Goal: Information Seeking & Learning: Learn about a topic

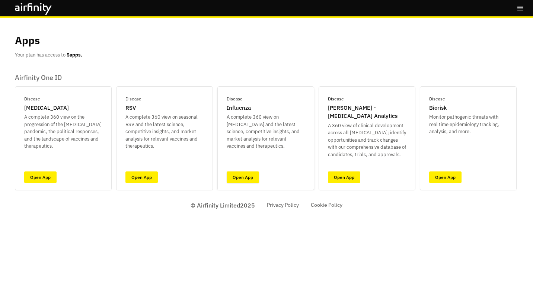
click at [246, 179] on link "Open App" at bounding box center [243, 178] width 32 height 12
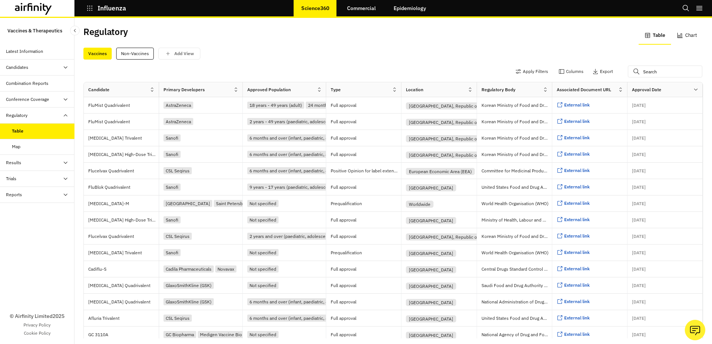
click at [467, 90] on icon at bounding box center [470, 90] width 6 height 6
click at [515, 69] on button "Apply Filters" at bounding box center [531, 72] width 33 height 12
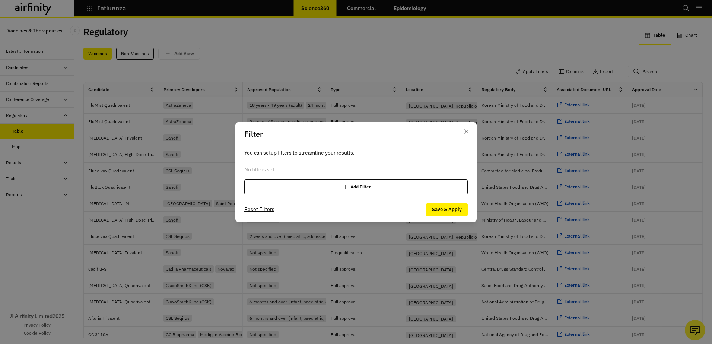
click at [385, 185] on div "Add Filter" at bounding box center [355, 186] width 223 height 15
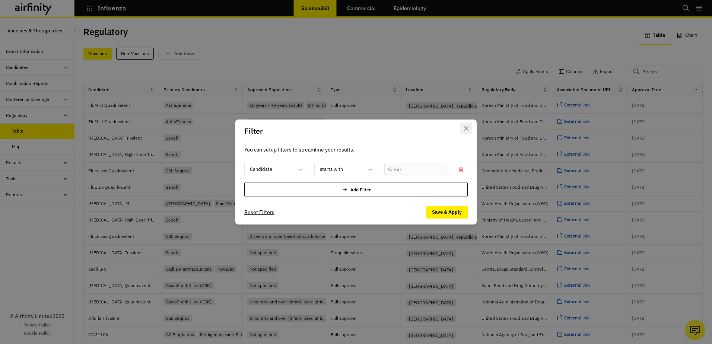
click at [464, 131] on button "Close" at bounding box center [466, 129] width 12 height 12
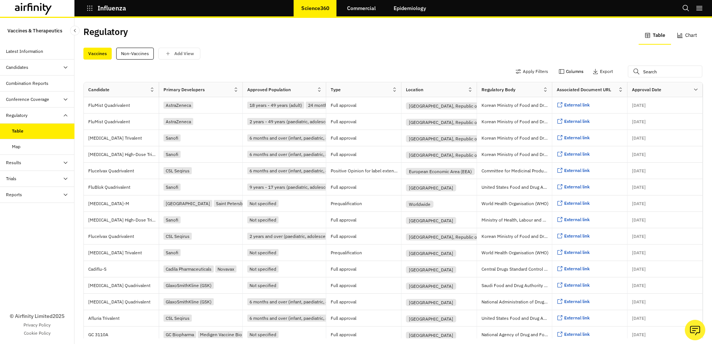
click at [533, 73] on button "Columns" at bounding box center [571, 72] width 25 height 12
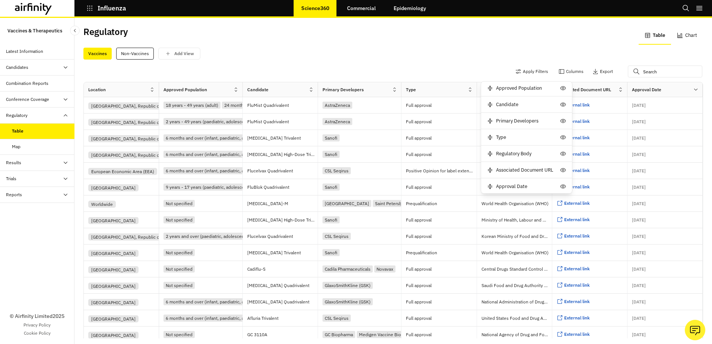
scroll to position [19, 0]
click at [420, 56] on div "Vaccines Non-Vaccines Add View" at bounding box center [393, 54] width 620 height 12
click at [62, 66] on div "Candidates" at bounding box center [40, 67] width 69 height 7
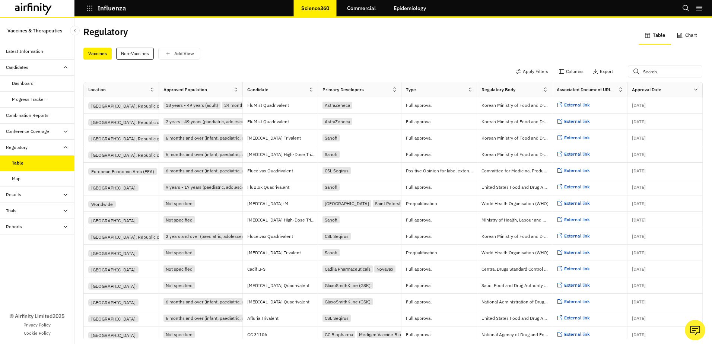
click at [62, 66] on div "Candidates" at bounding box center [40, 67] width 69 height 7
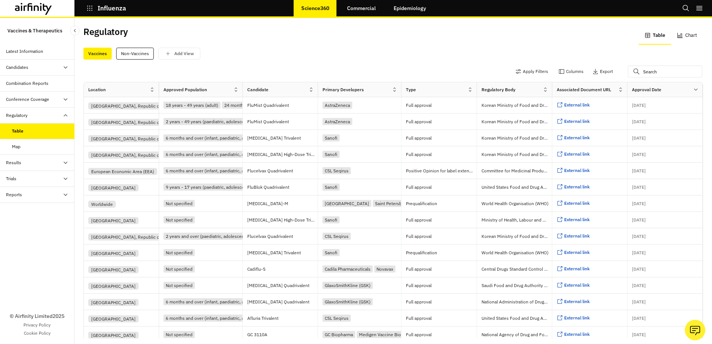
click at [65, 101] on icon at bounding box center [66, 99] width 6 height 6
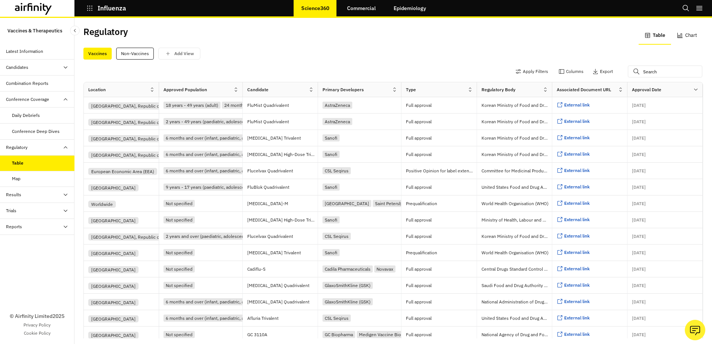
click at [39, 127] on div "Conference Deep Dives" at bounding box center [37, 132] width 74 height 16
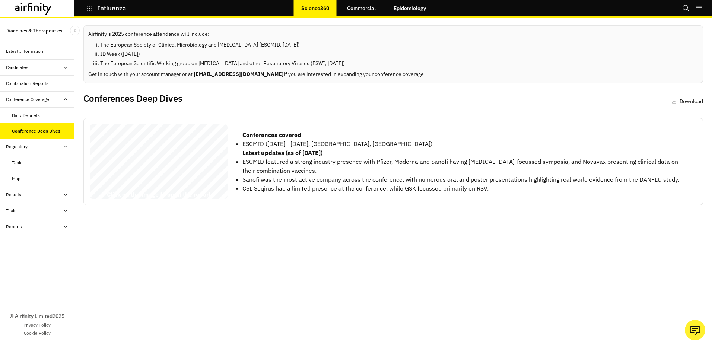
click at [63, 197] on icon at bounding box center [66, 195] width 6 height 6
click at [406, 9] on link "Epidemiology" at bounding box center [409, 8] width 47 height 18
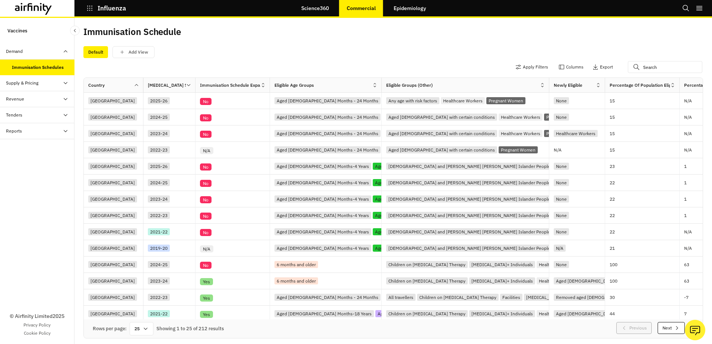
click at [136, 87] on icon at bounding box center [137, 85] width 6 height 6
click at [171, 69] on div "Apply Filters Columns Export" at bounding box center [393, 67] width 620 height 19
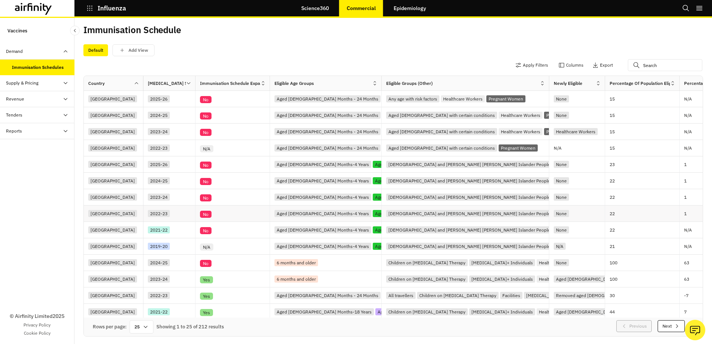
scroll to position [185, 0]
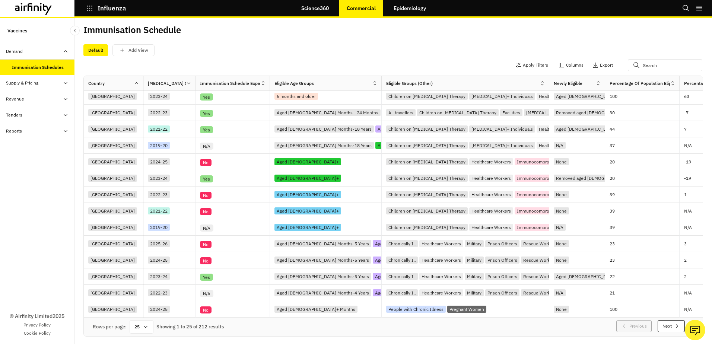
click at [144, 324] on icon at bounding box center [146, 327] width 6 height 6
click at [142, 228] on div "100" at bounding box center [142, 222] width 22 height 17
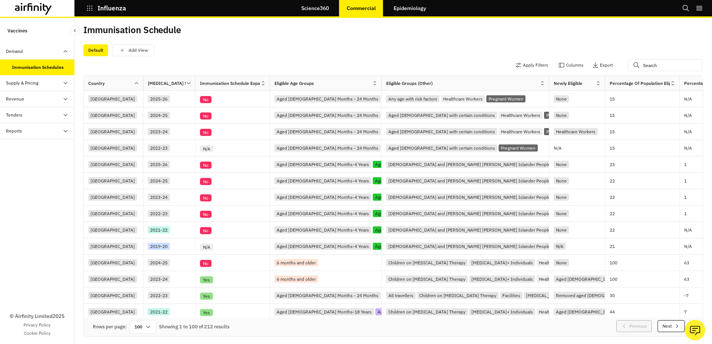
scroll to position [0, 0]
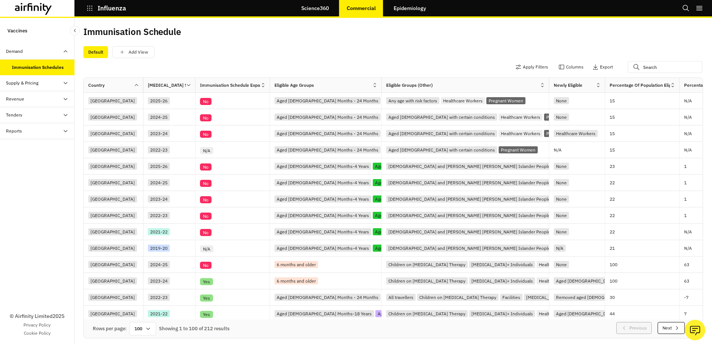
click at [138, 85] on icon at bounding box center [137, 85] width 6 height 6
click at [204, 66] on div "Apply Filters Columns Export" at bounding box center [393, 67] width 620 height 19
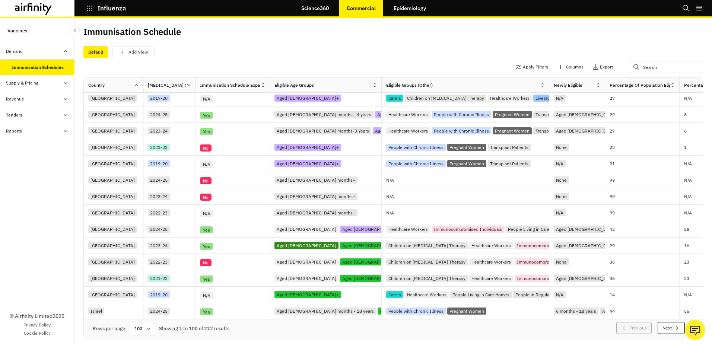
scroll to position [7, 0]
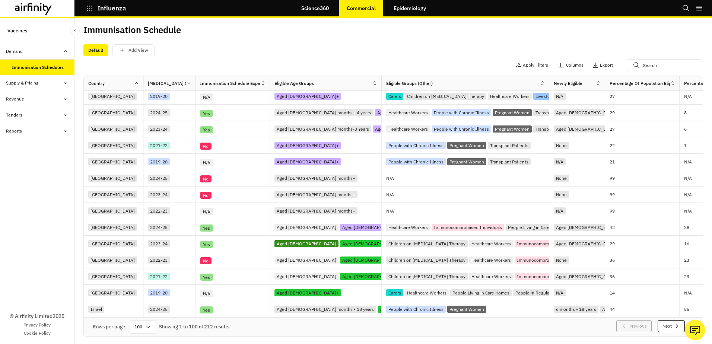
click at [674, 323] on icon "button" at bounding box center [677, 326] width 6 height 6
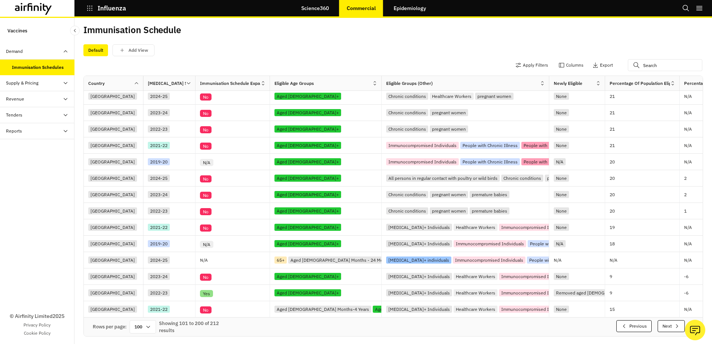
click at [674, 323] on icon "button" at bounding box center [677, 326] width 6 height 6
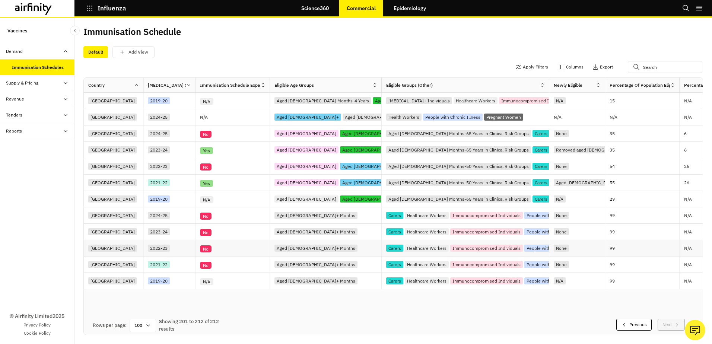
scroll to position [0, 0]
click at [687, 137] on p "6" at bounding box center [719, 133] width 70 height 7
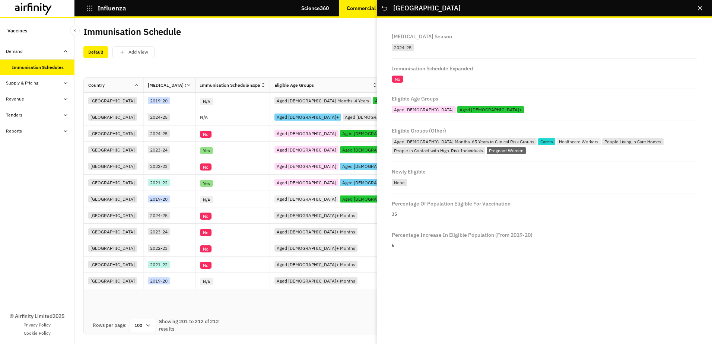
click at [350, 45] on div "Default Add View" at bounding box center [393, 50] width 620 height 16
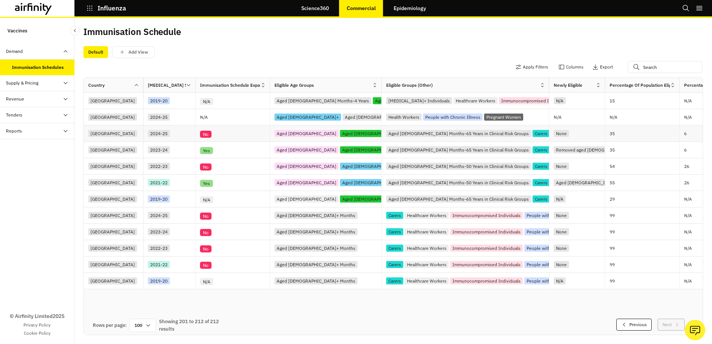
click at [117, 134] on div "United Kingdom" at bounding box center [112, 133] width 49 height 7
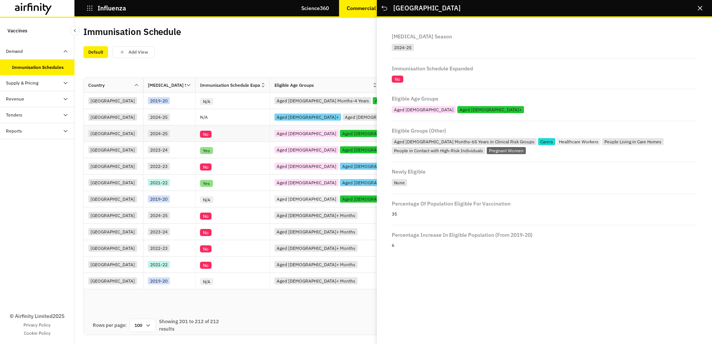
click at [117, 134] on div "United Kingdom" at bounding box center [112, 133] width 49 height 7
click at [701, 10] on button "Close" at bounding box center [700, 8] width 12 height 12
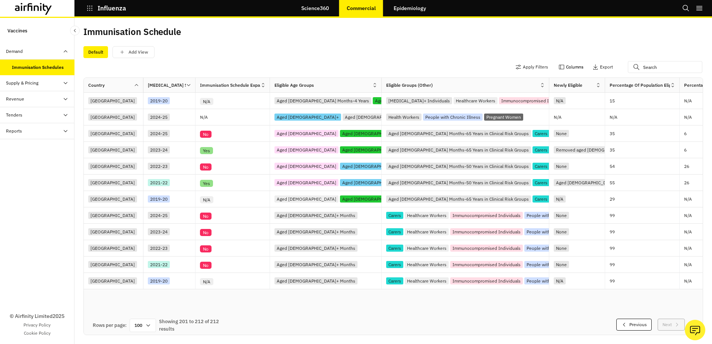
click at [565, 67] on button "Columns" at bounding box center [571, 67] width 25 height 12
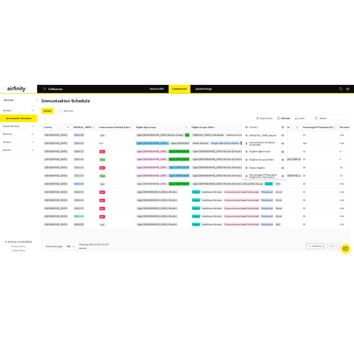
scroll to position [19, 0]
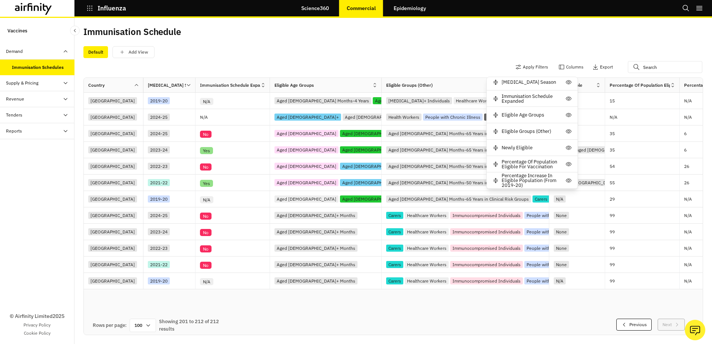
click at [411, 50] on div "Default Add View" at bounding box center [393, 52] width 620 height 12
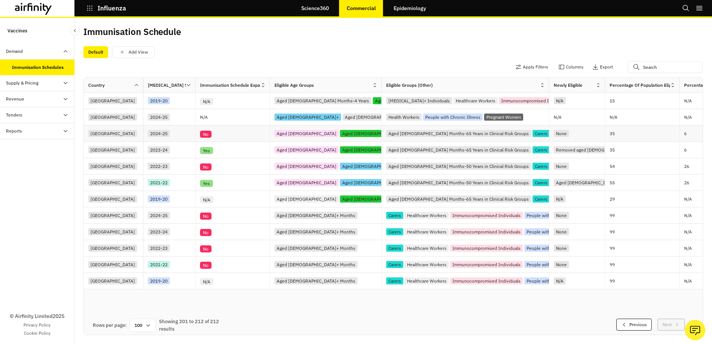
click at [340, 133] on div "Aged 65+" at bounding box center [373, 133] width 67 height 7
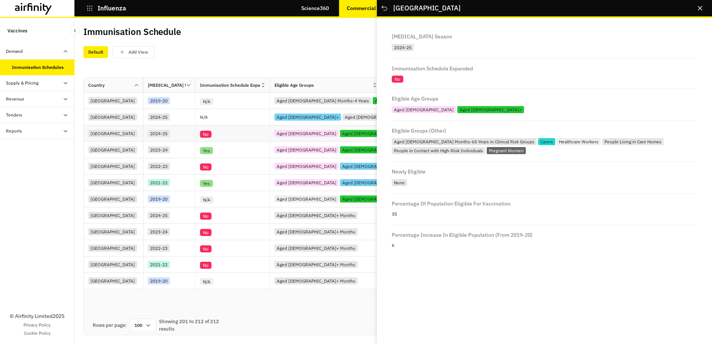
click at [340, 133] on div "Aged 65+" at bounding box center [373, 133] width 67 height 7
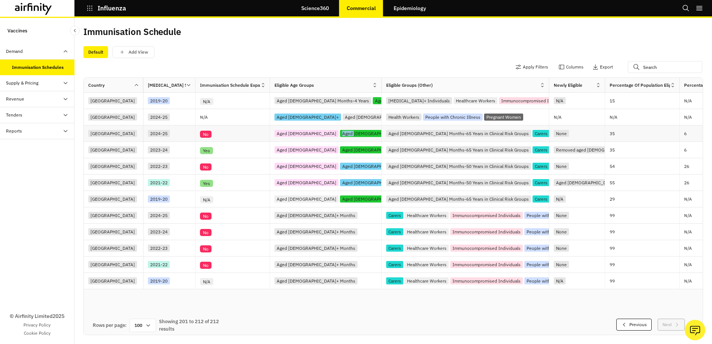
click at [340, 133] on div "Aged 65+" at bounding box center [373, 133] width 67 height 7
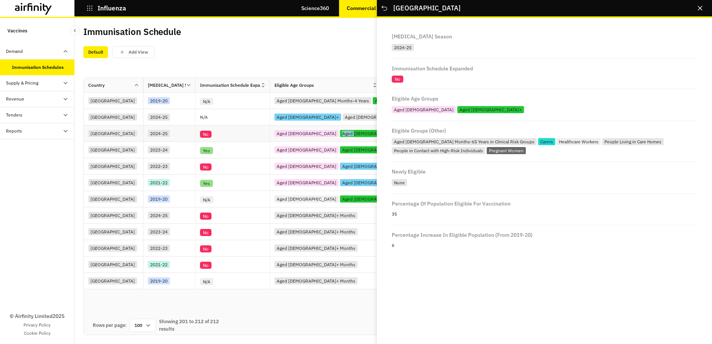
click at [340, 133] on div "Aged 65+" at bounding box center [373, 133] width 67 height 7
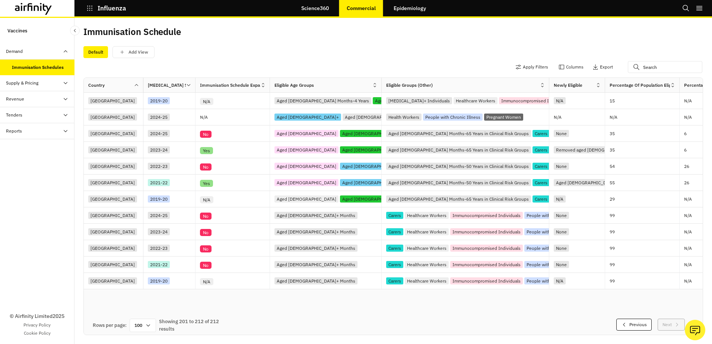
click at [256, 64] on div "Apply Filters Columns Export" at bounding box center [393, 67] width 620 height 19
